Goal: Navigation & Orientation: Understand site structure

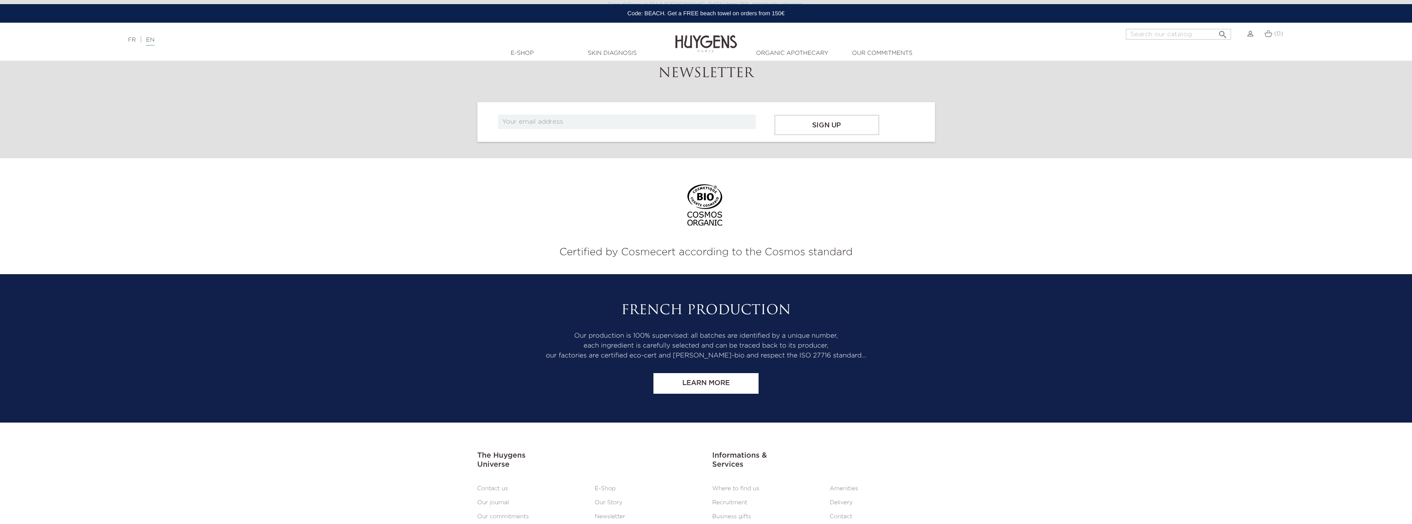
scroll to position [3402, 0]
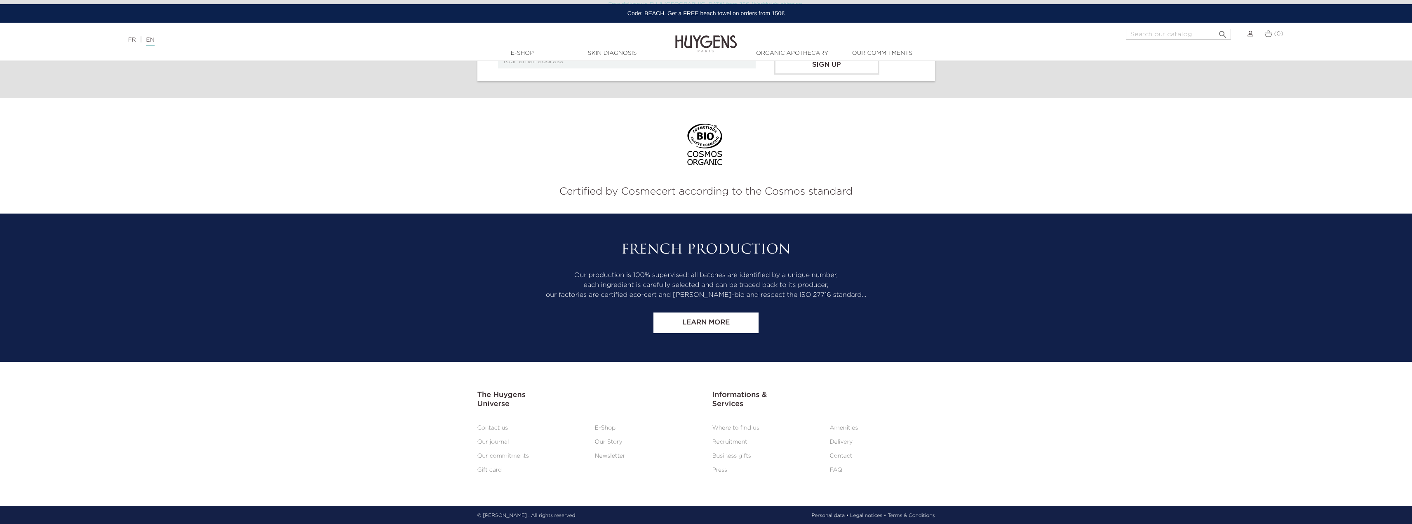
click at [604, 428] on link "E-Shop" at bounding box center [605, 428] width 21 height 6
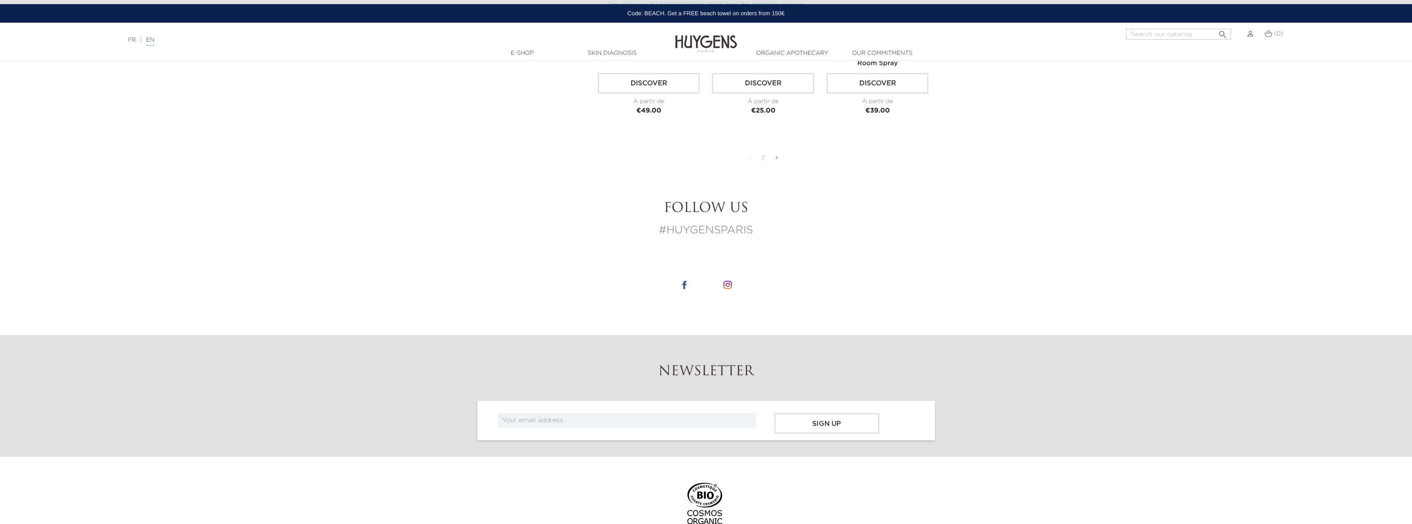
scroll to position [2604, 0]
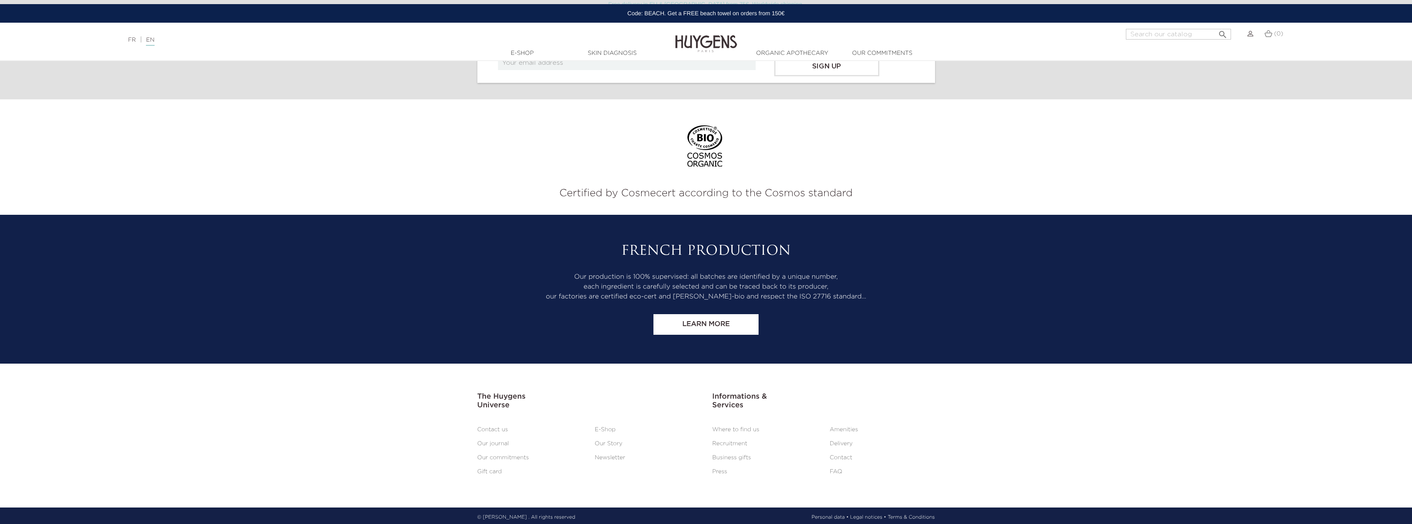
click at [493, 441] on link "Our journal" at bounding box center [493, 444] width 32 height 6
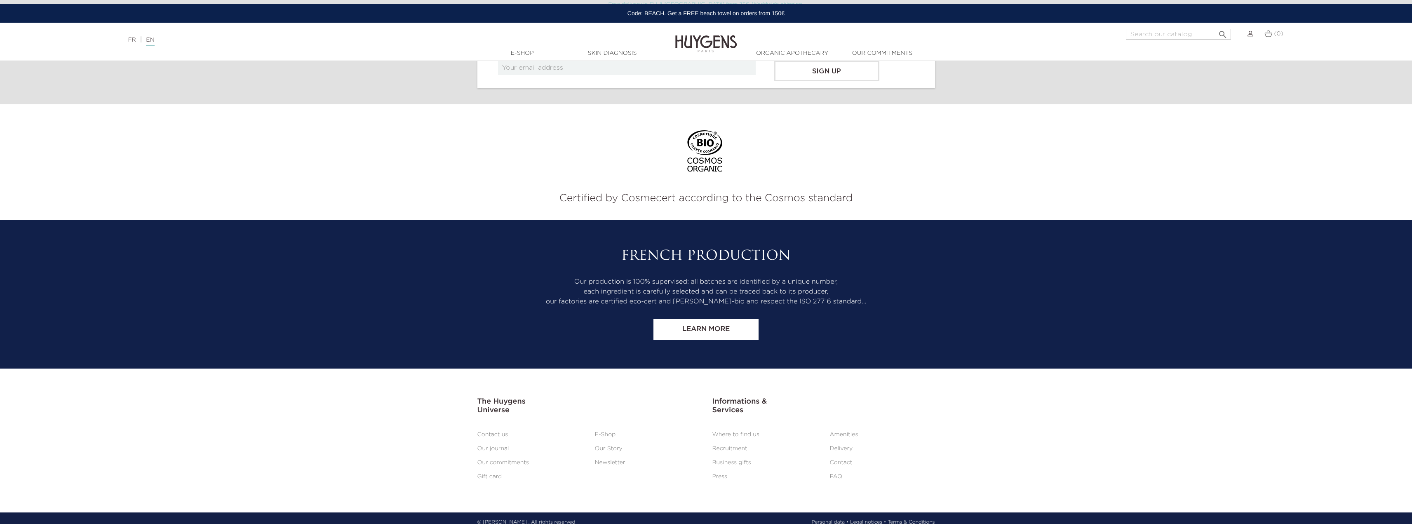
scroll to position [1079, 0]
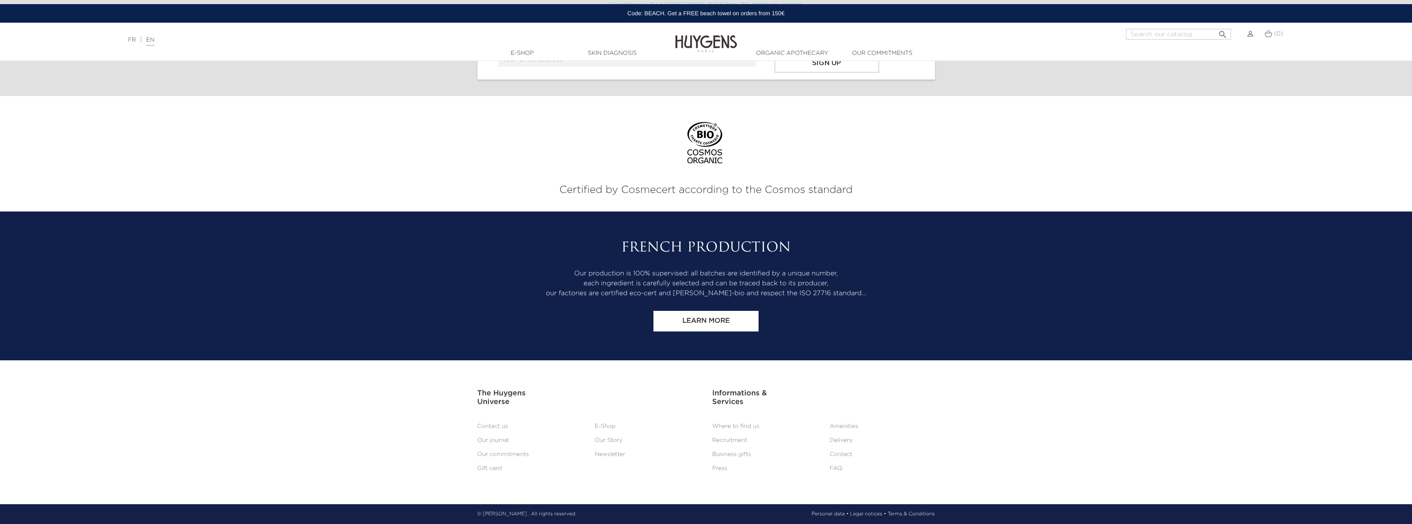
click at [613, 441] on link "Our Story" at bounding box center [609, 440] width 28 height 6
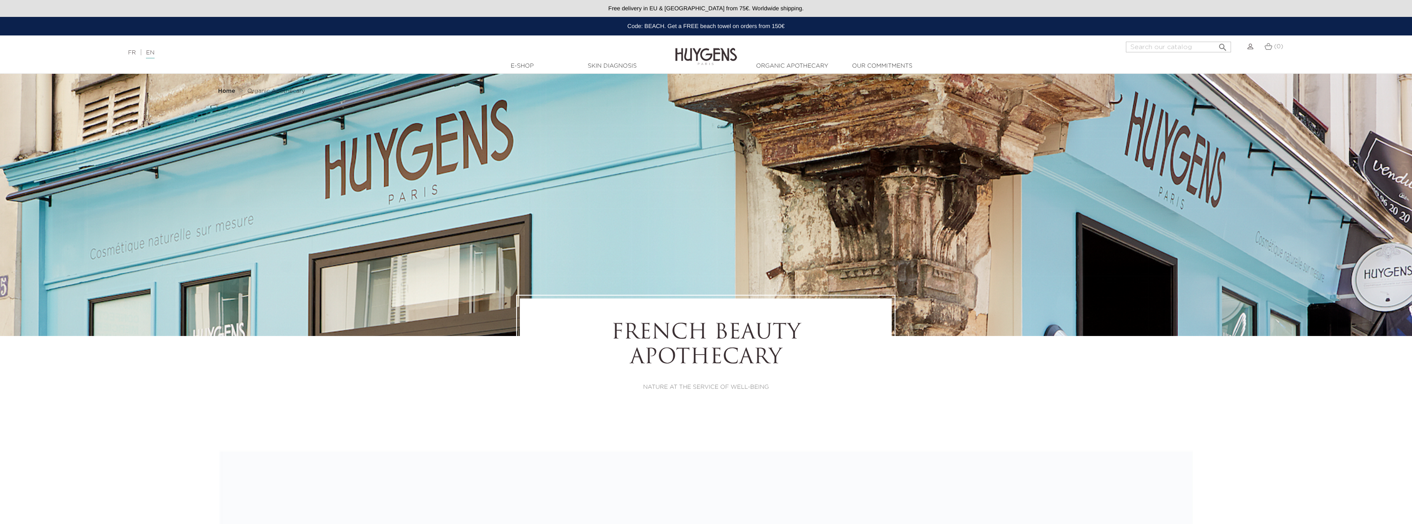
select select "FR"
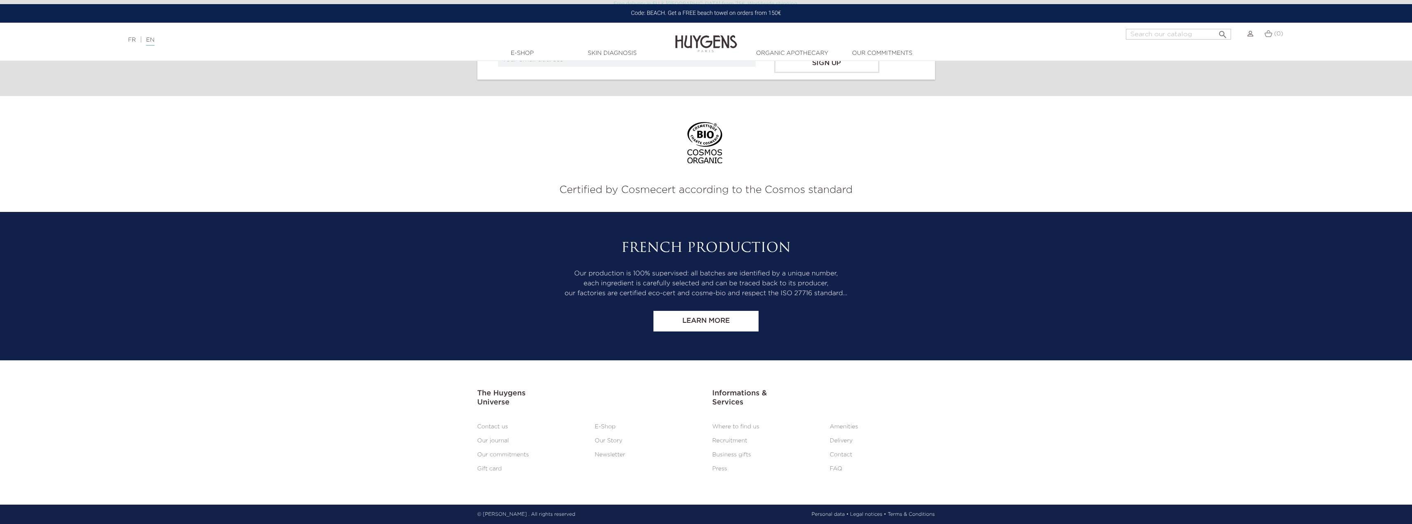
scroll to position [5270, 0]
